Goal: Transaction & Acquisition: Purchase product/service

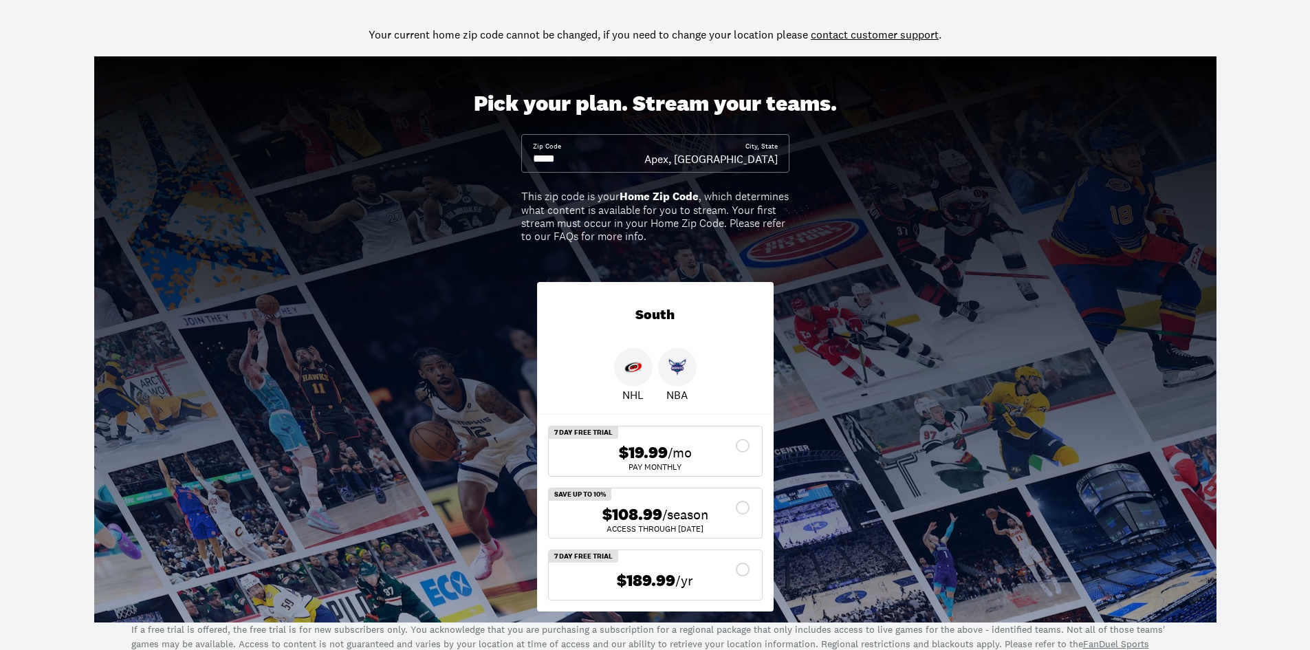
scroll to position [69, 0]
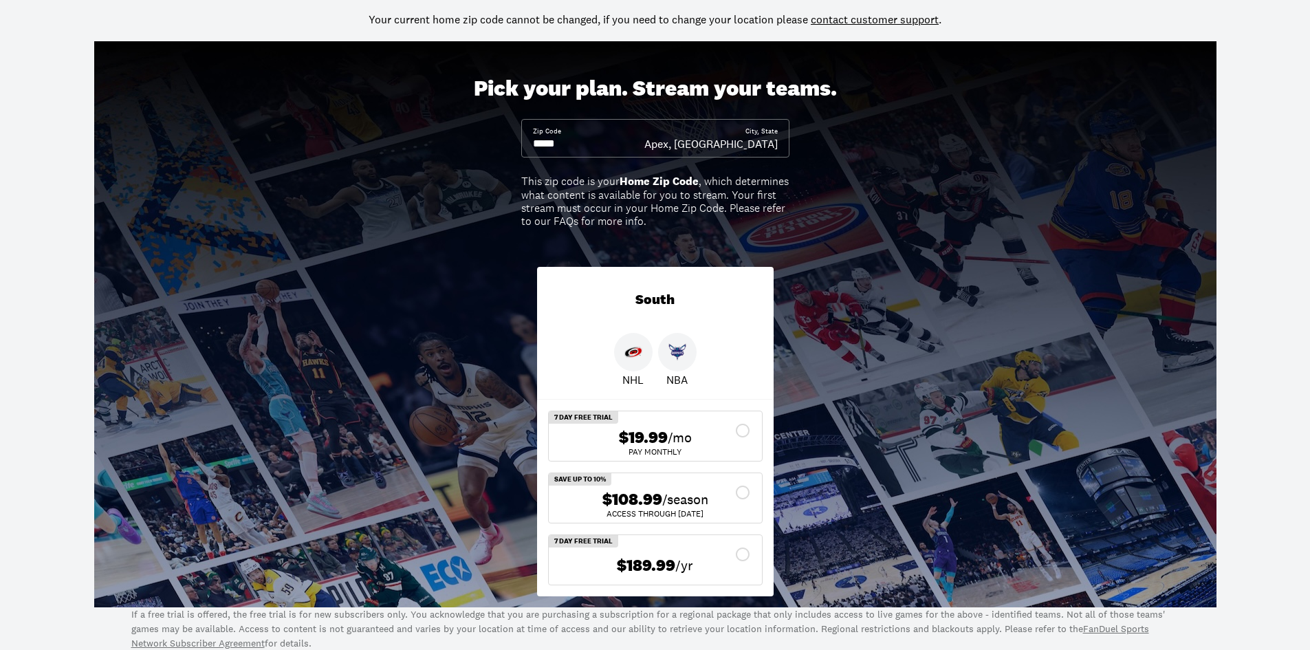
click at [743, 491] on div "$108.99 /season" at bounding box center [655, 500] width 191 height 20
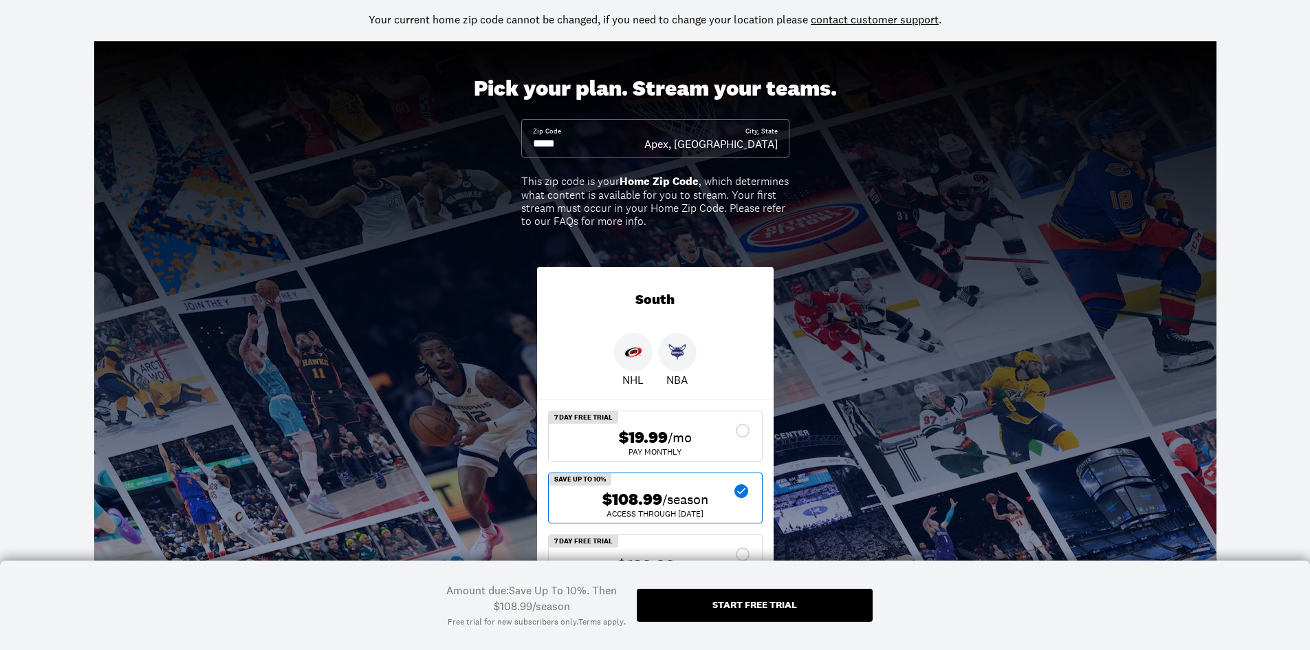
click at [781, 604] on div "Start free trial" at bounding box center [755, 605] width 85 height 10
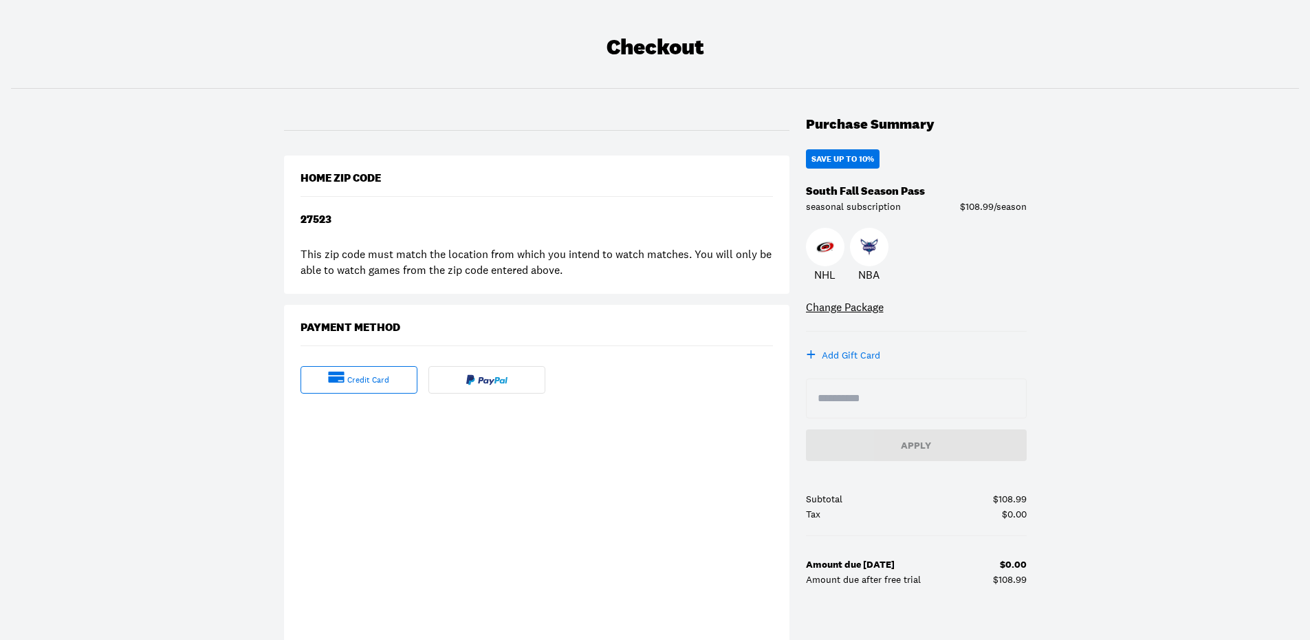
scroll to position [69, 0]
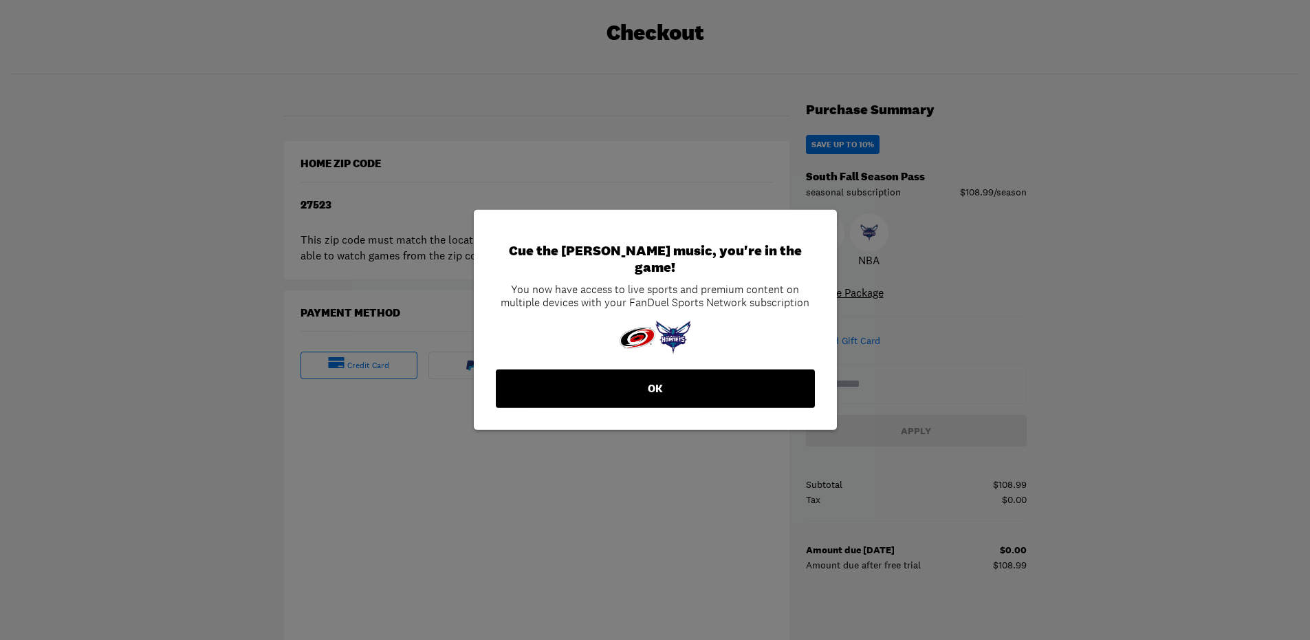
click at [532, 373] on button "OK" at bounding box center [655, 388] width 319 height 39
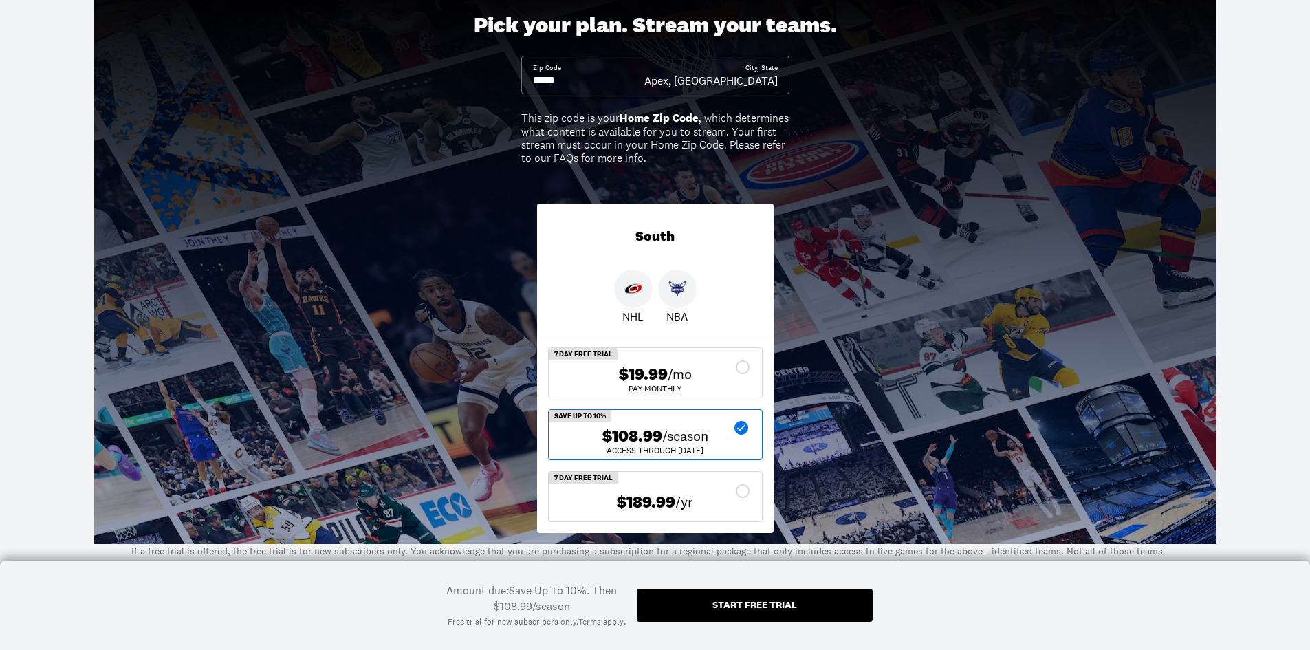
scroll to position [138, 0]
